Goal: Information Seeking & Learning: Understand process/instructions

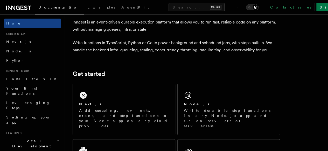
scroll to position [78, 0]
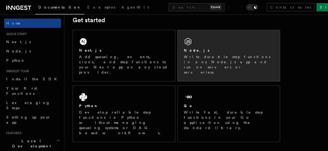
click at [225, 53] on div "Node.js" at bounding box center [229, 50] width 90 height 5
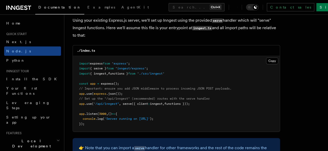
scroll to position [803, 0]
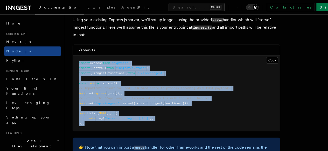
drag, startPoint x: 90, startPoint y: 121, endPoint x: 73, endPoint y: 55, distance: 68.2
click at [73, 56] on pre "import express from "express" ; import { serve } from "inngest/express" ; impor…" at bounding box center [176, 94] width 207 height 76
click at [122, 79] on pre "import express from "express" ; import { serve } from "inngest/express" ; impor…" at bounding box center [176, 94] width 207 height 76
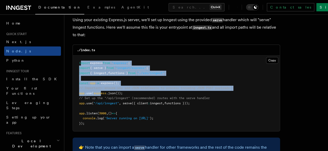
drag, startPoint x: 80, startPoint y: 59, endPoint x: 102, endPoint y: 88, distance: 36.2
click at [102, 88] on code "import express from "express" ; import { serve } from "inngest/express" ; impor…" at bounding box center [155, 93] width 152 height 64
drag, startPoint x: 125, startPoint y: 89, endPoint x: 75, endPoint y: 55, distance: 60.7
click at [75, 56] on pre "import express from "express" ; import { serve } from "inngest/express" ; impor…" at bounding box center [176, 94] width 207 height 76
copy code "import express from "express" ; import { serve } from "inngest/express" ; impor…"
